Goal: Task Accomplishment & Management: Complete application form

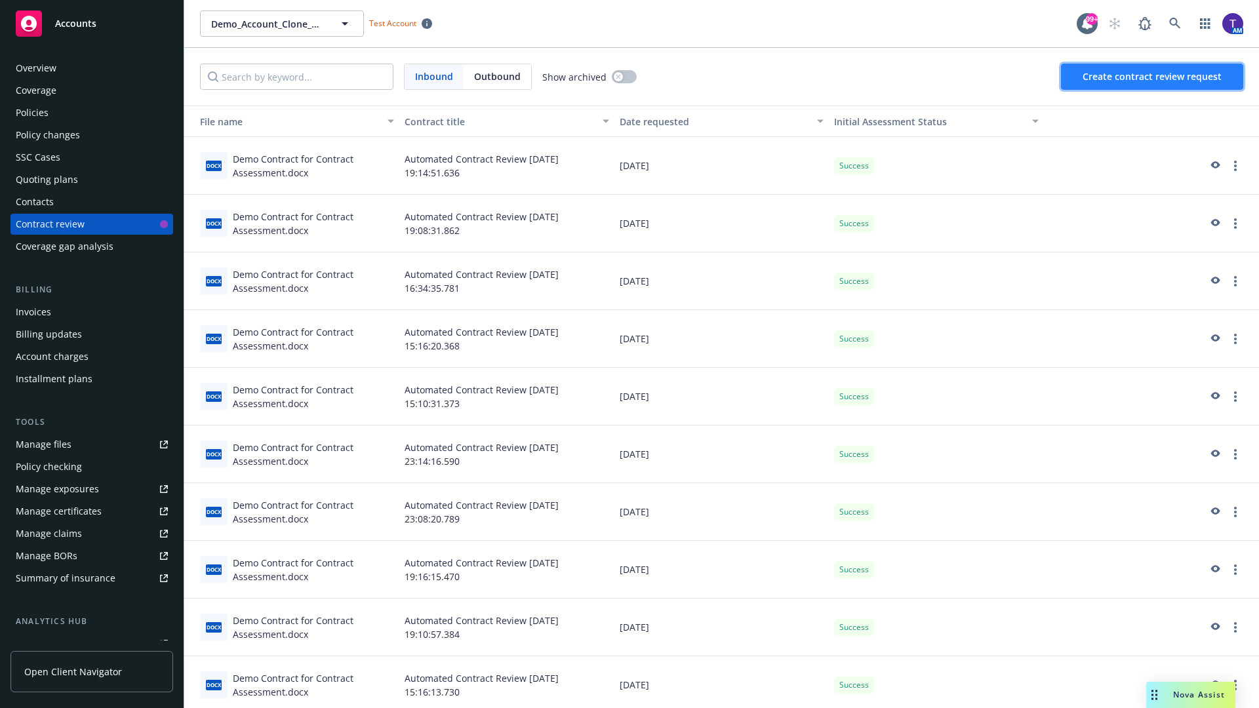
click at [1153, 77] on span "Create contract review request" at bounding box center [1151, 76] width 139 height 12
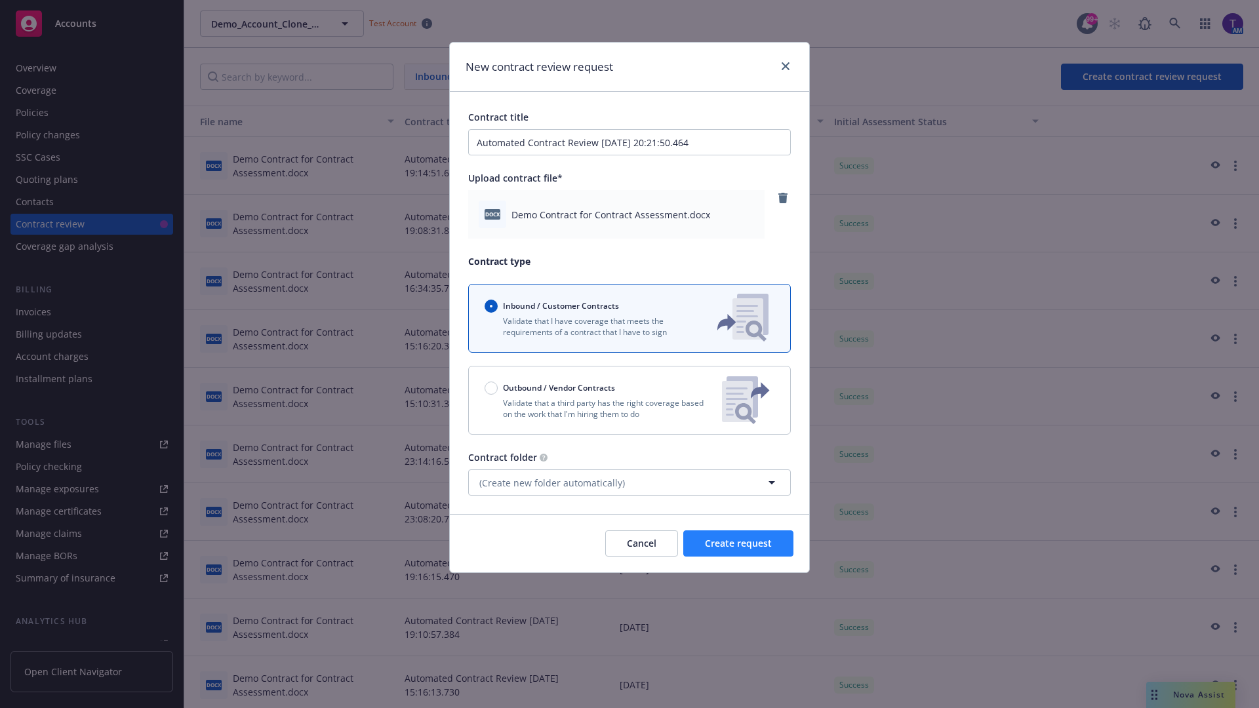
type input "Automated Contract Review [DATE] 20:21:50.464"
click at [738, 544] on span "Create request" at bounding box center [738, 543] width 67 height 12
